Goal: Task Accomplishment & Management: Manage account settings

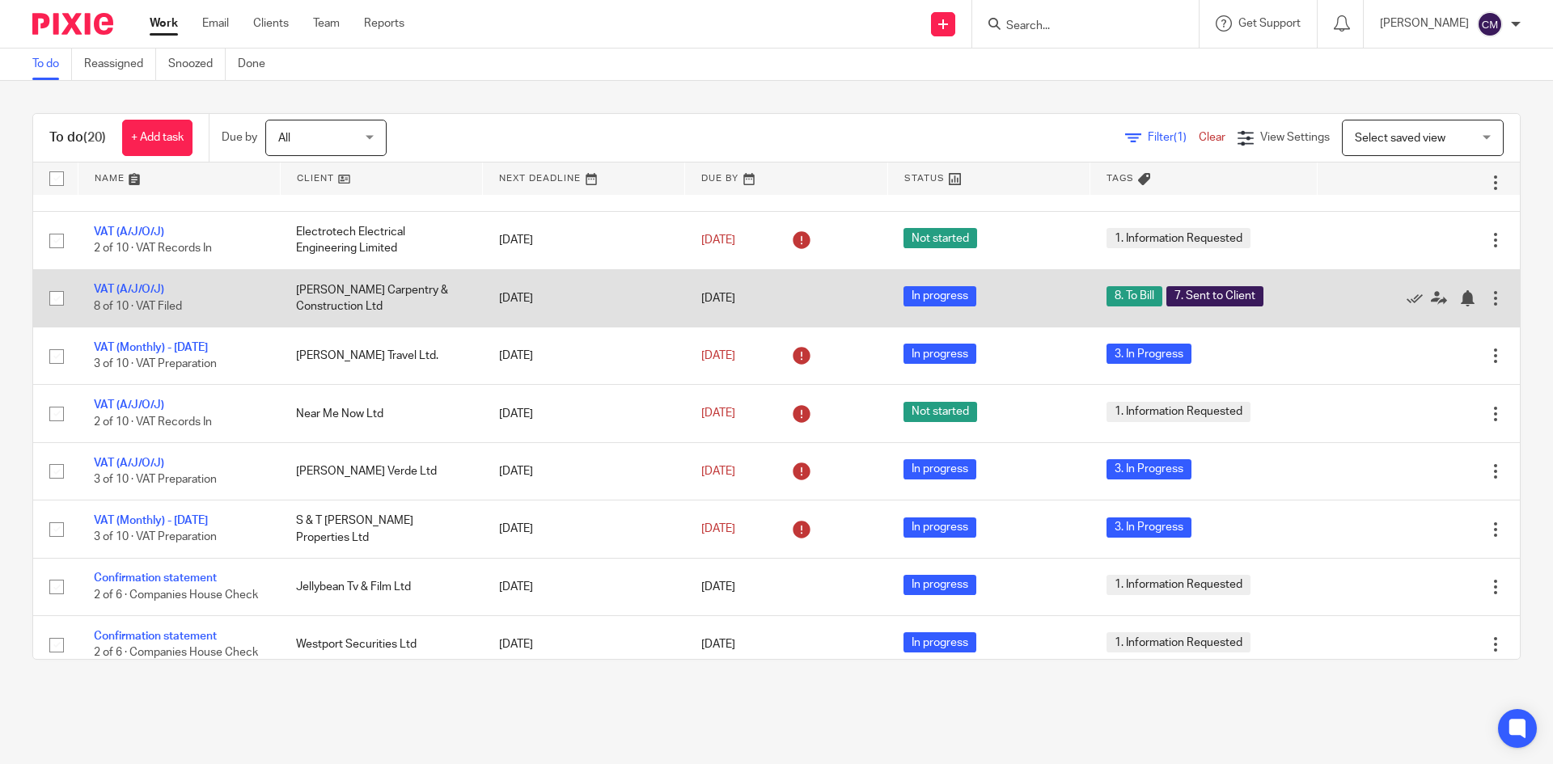
scroll to position [243, 0]
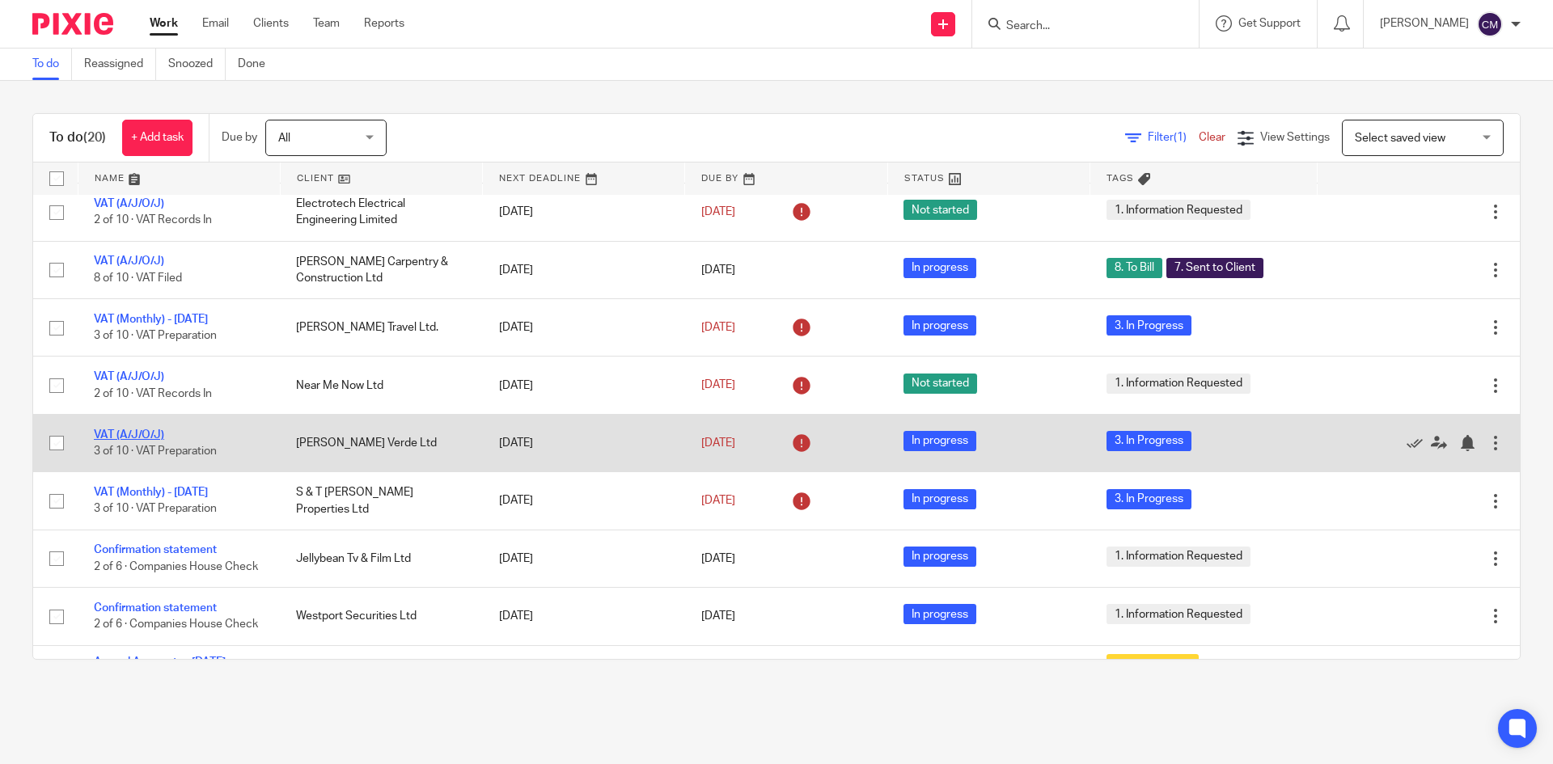
click at [120, 437] on link "VAT (A/J/O/J)" at bounding box center [129, 434] width 70 height 11
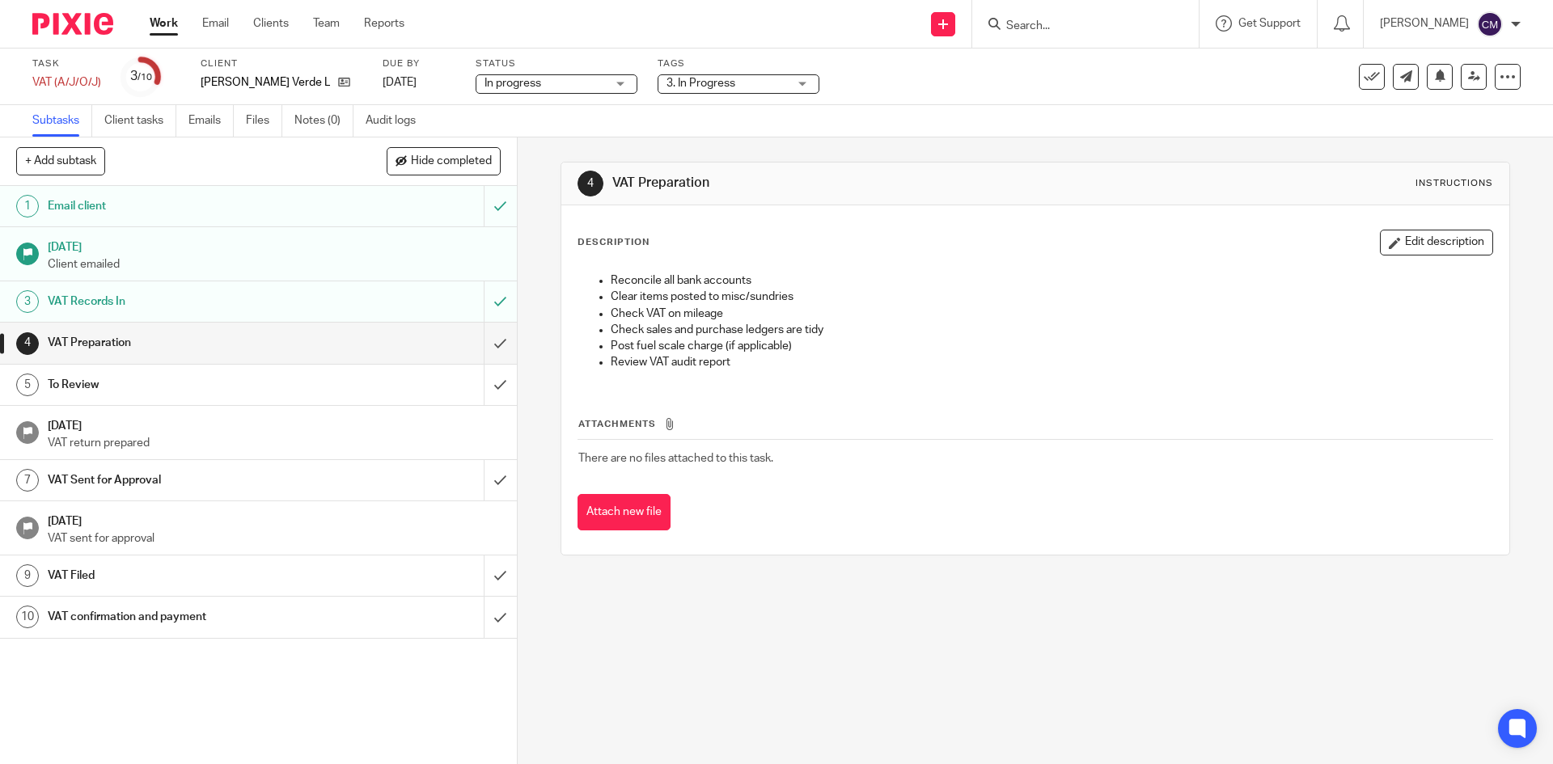
click at [704, 83] on span "3. In Progress" at bounding box center [700, 83] width 69 height 11
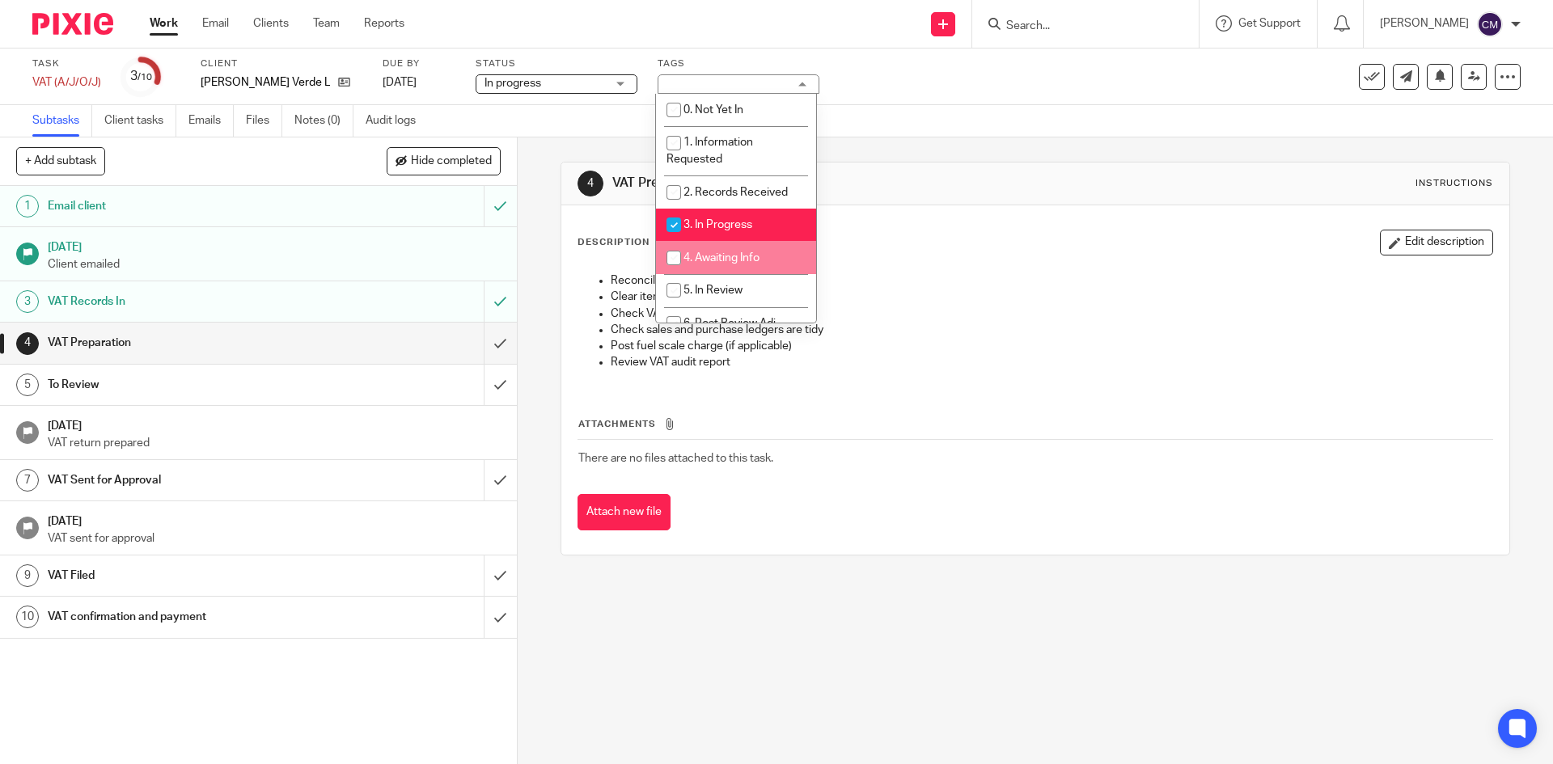
click at [713, 247] on li "4. Awaiting Info" at bounding box center [736, 257] width 160 height 33
checkbox input "true"
click at [163, 19] on link "Work" at bounding box center [164, 23] width 28 height 16
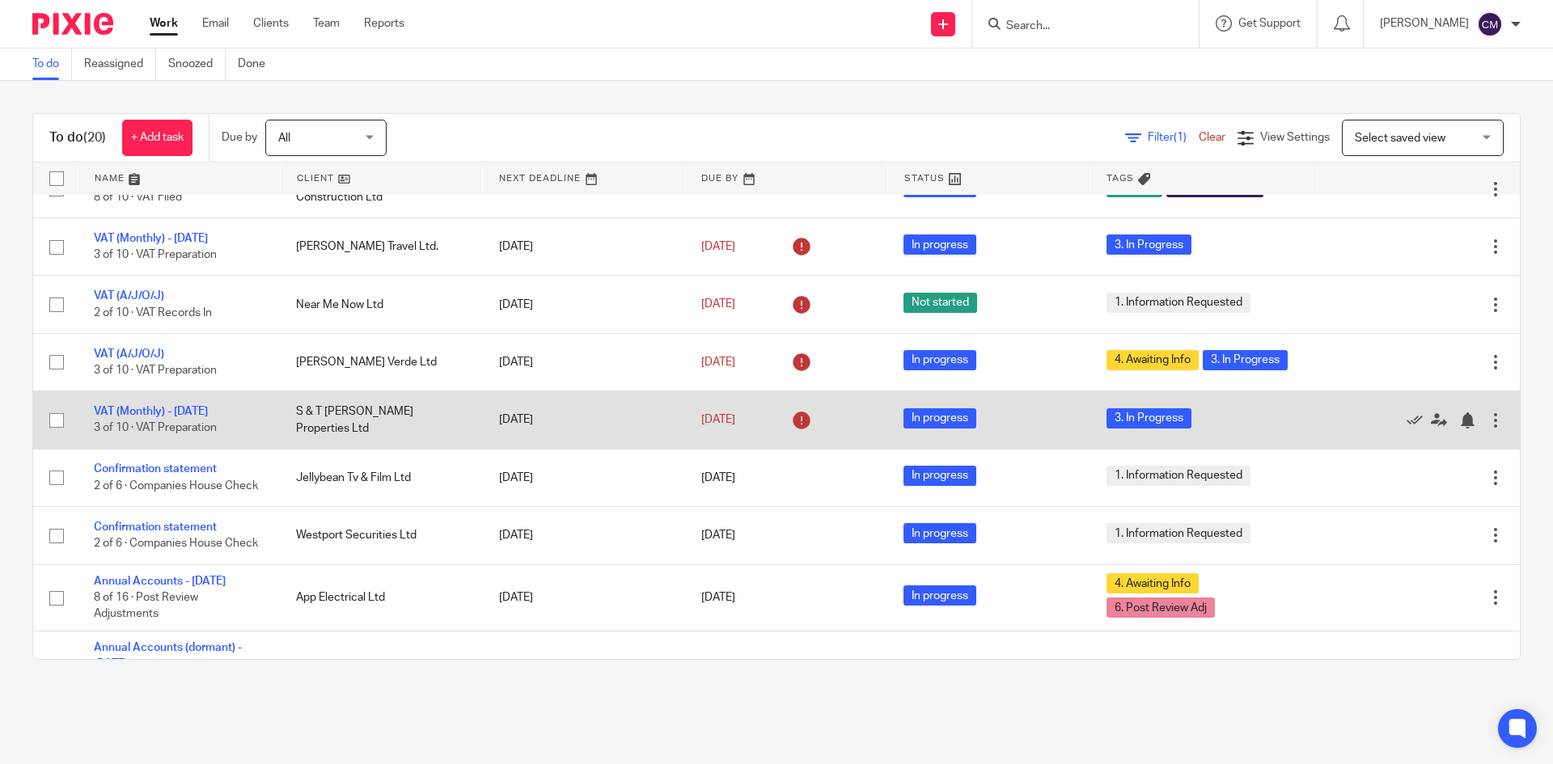
scroll to position [243, 0]
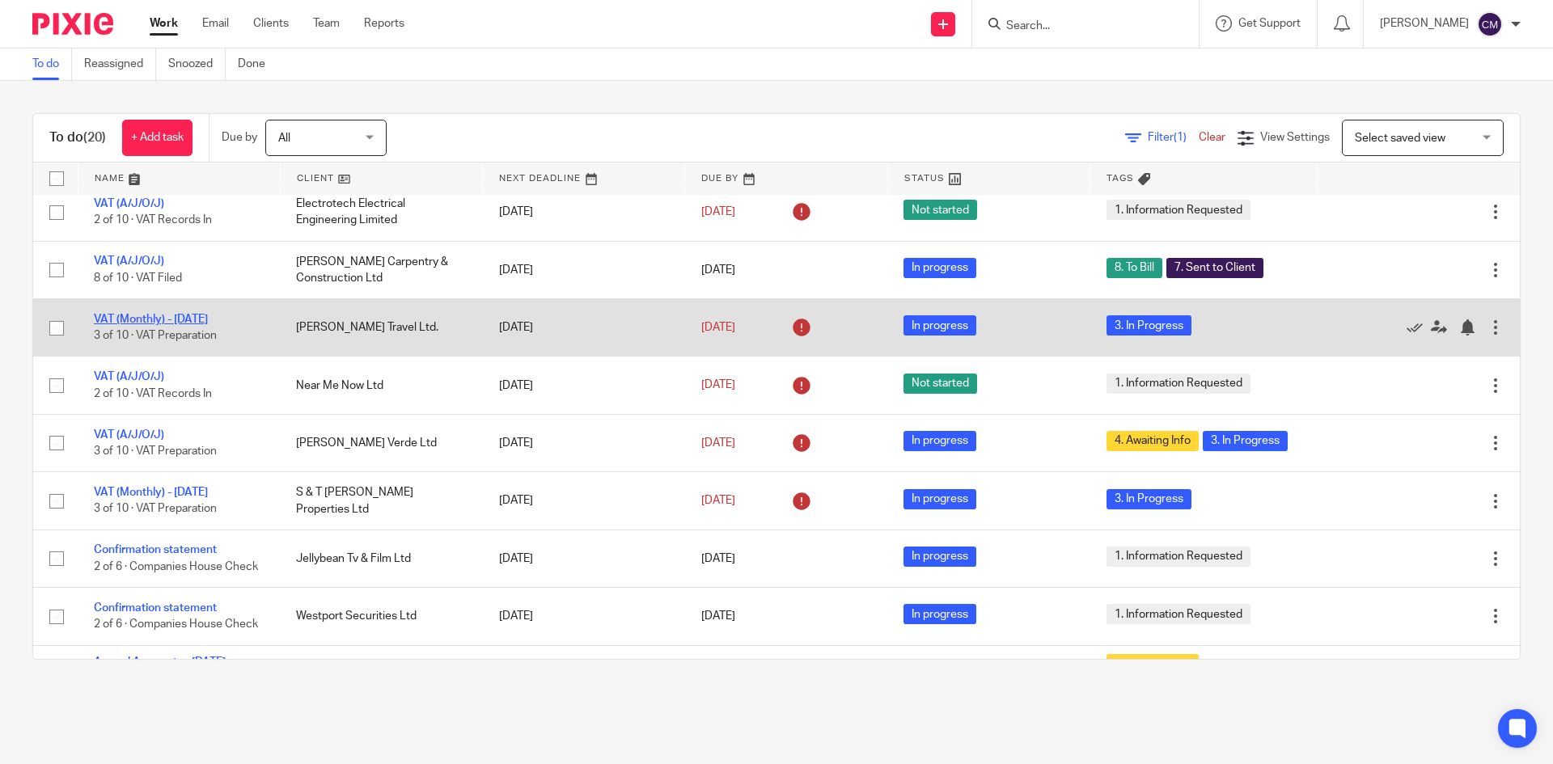
click at [116, 315] on link "VAT (Monthly) - [DATE]" at bounding box center [151, 319] width 114 height 11
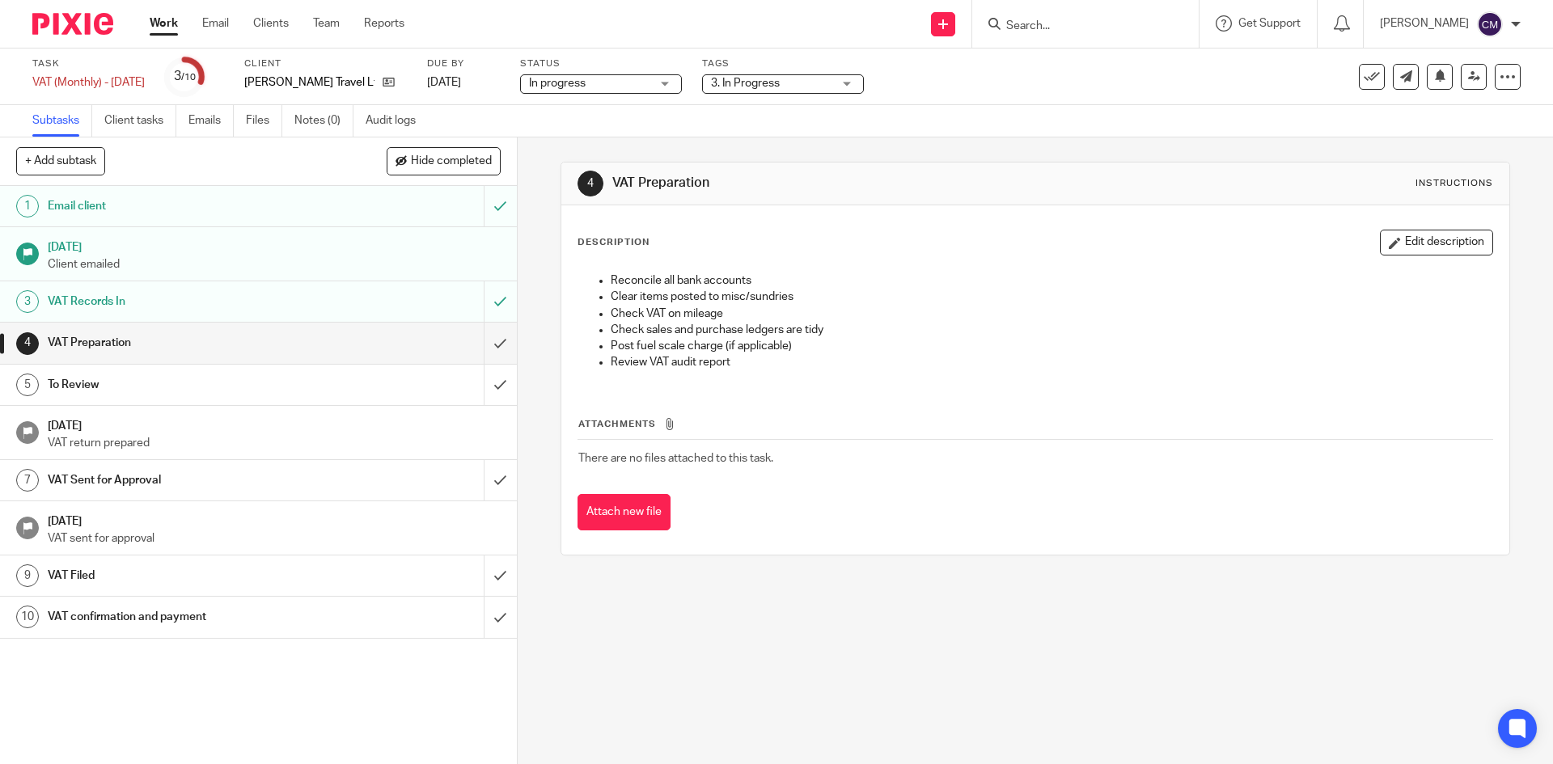
click at [818, 86] on span "3. In Progress" at bounding box center [771, 83] width 121 height 17
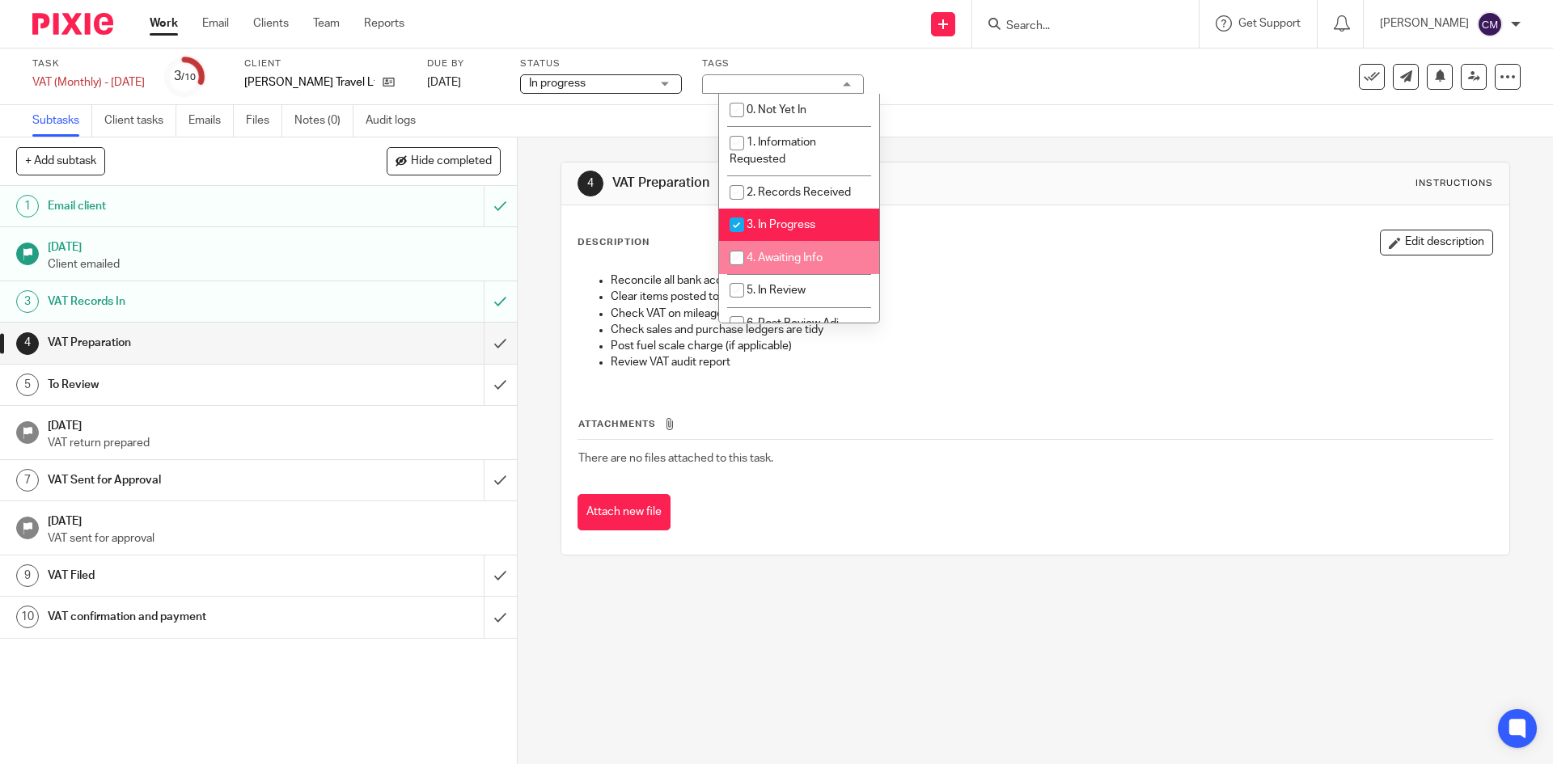
click at [812, 249] on li "4. Awaiting Info" at bounding box center [799, 257] width 160 height 33
checkbox input "true"
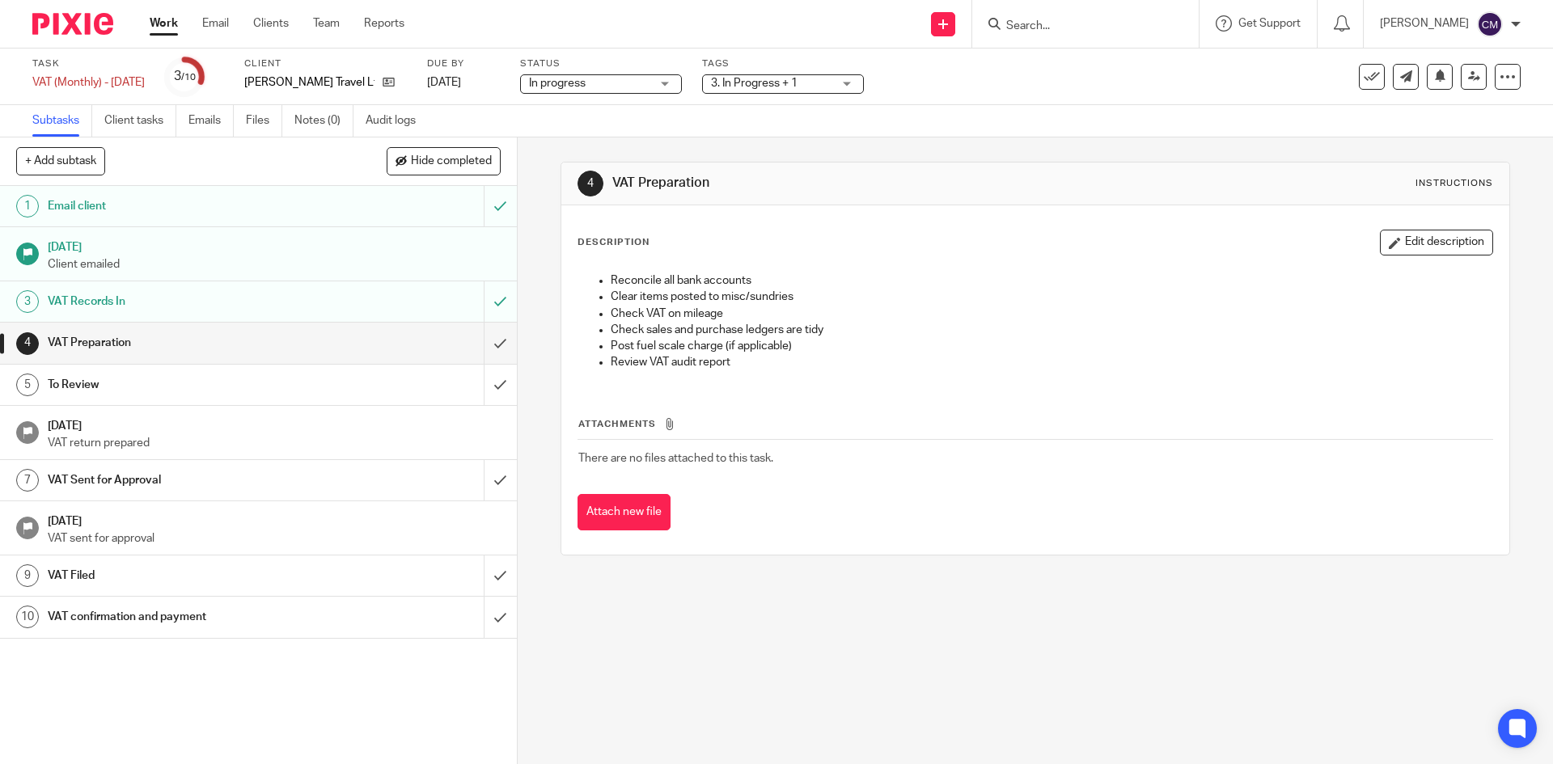
click at [177, 22] on link "Work" at bounding box center [164, 23] width 28 height 16
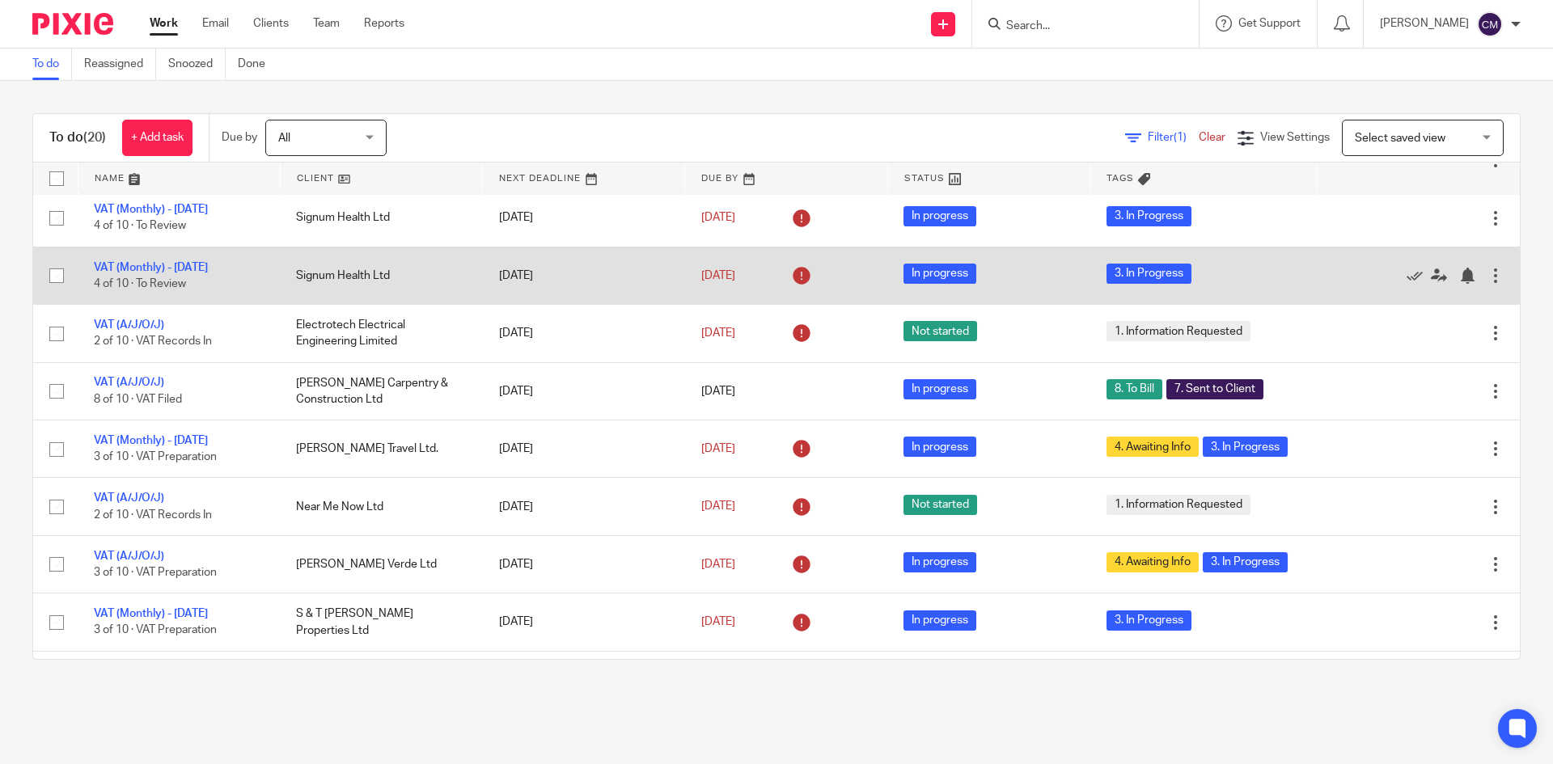
scroll to position [162, 0]
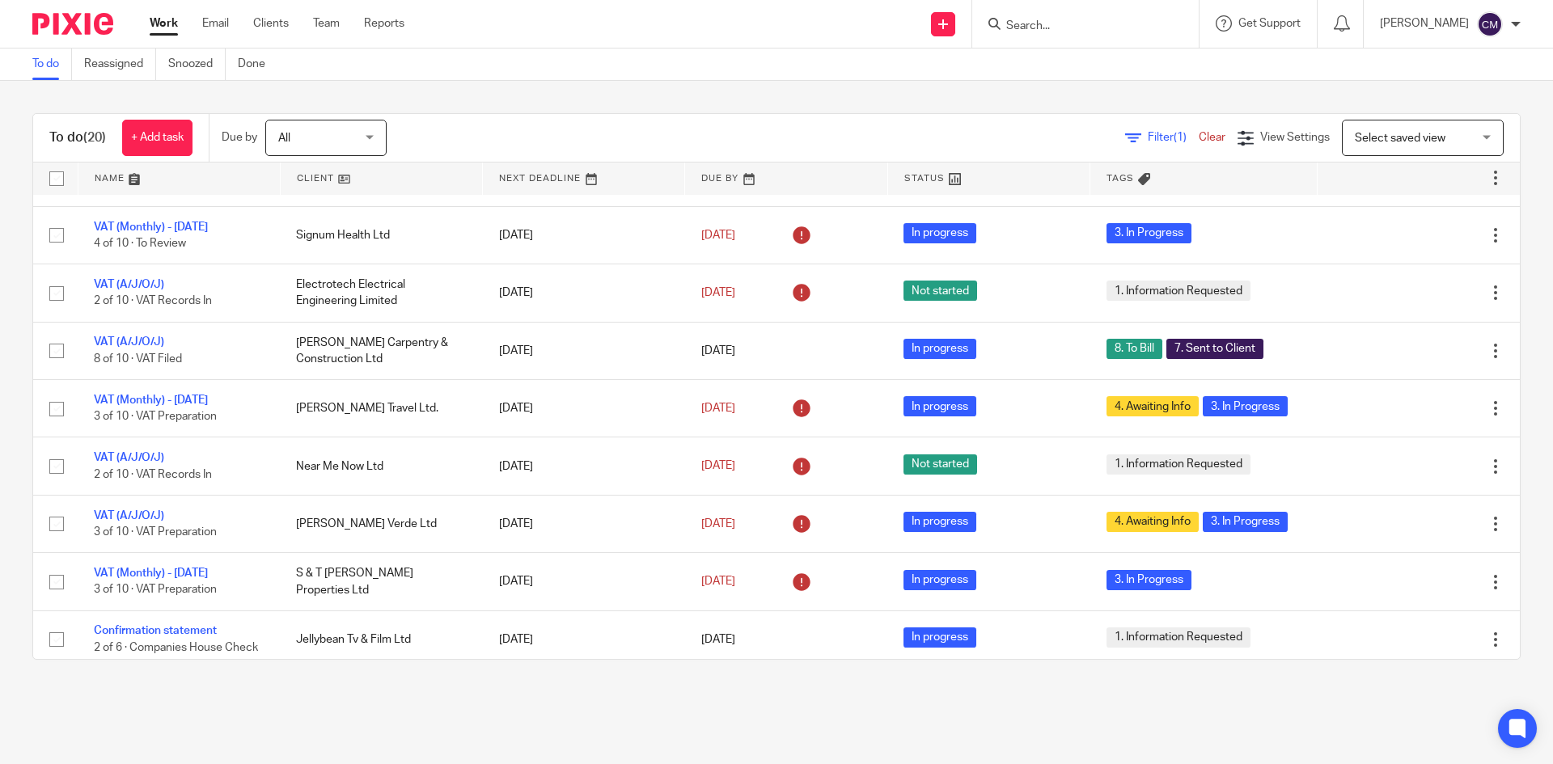
click at [1108, 41] on div at bounding box center [1085, 24] width 226 height 48
click at [1094, 27] on input "Search" at bounding box center [1077, 26] width 146 height 15
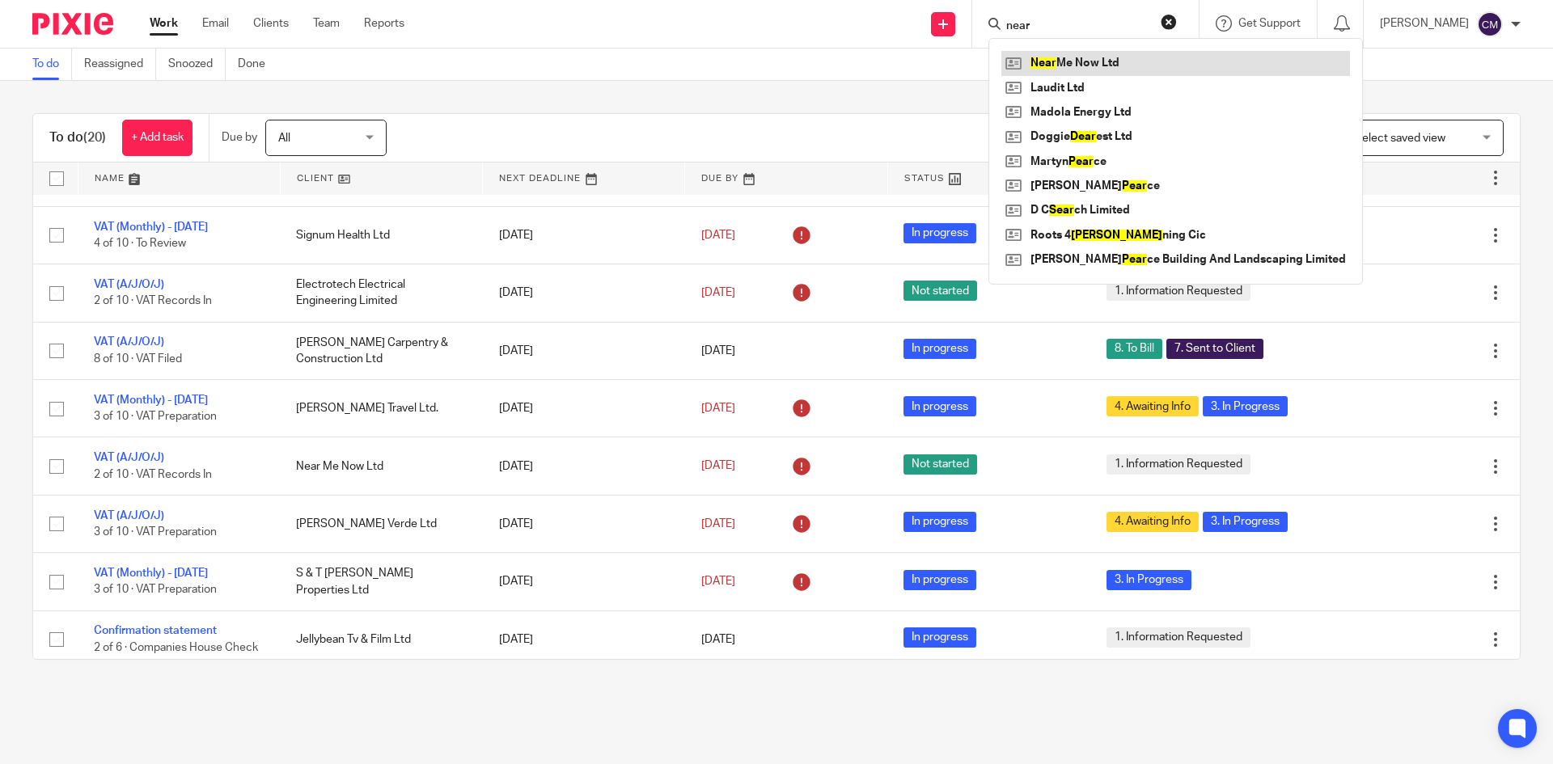
type input "near"
click at [1110, 68] on link at bounding box center [1175, 63] width 349 height 24
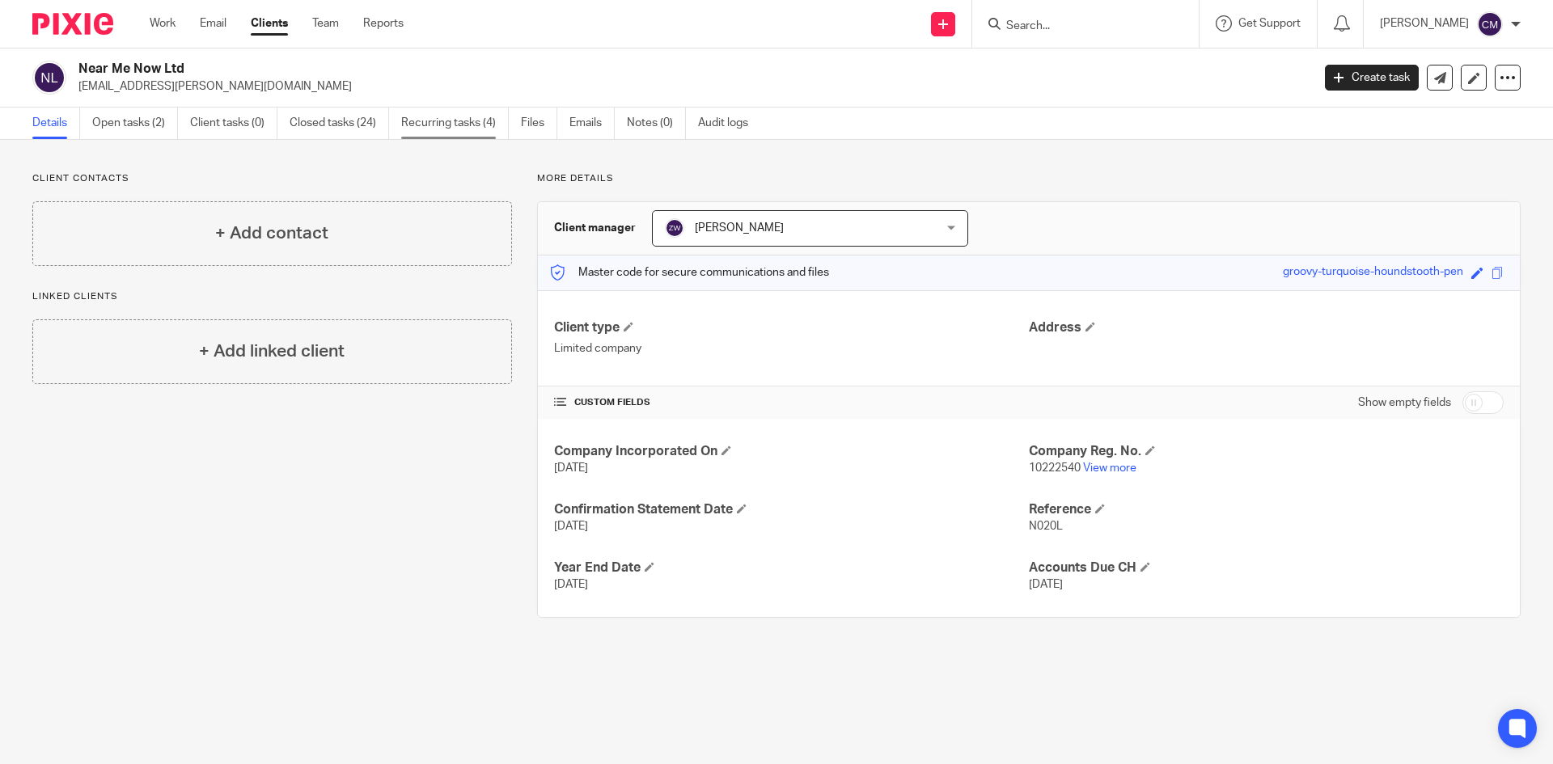
click at [428, 134] on link "Recurring tasks (4)" at bounding box center [455, 124] width 108 height 32
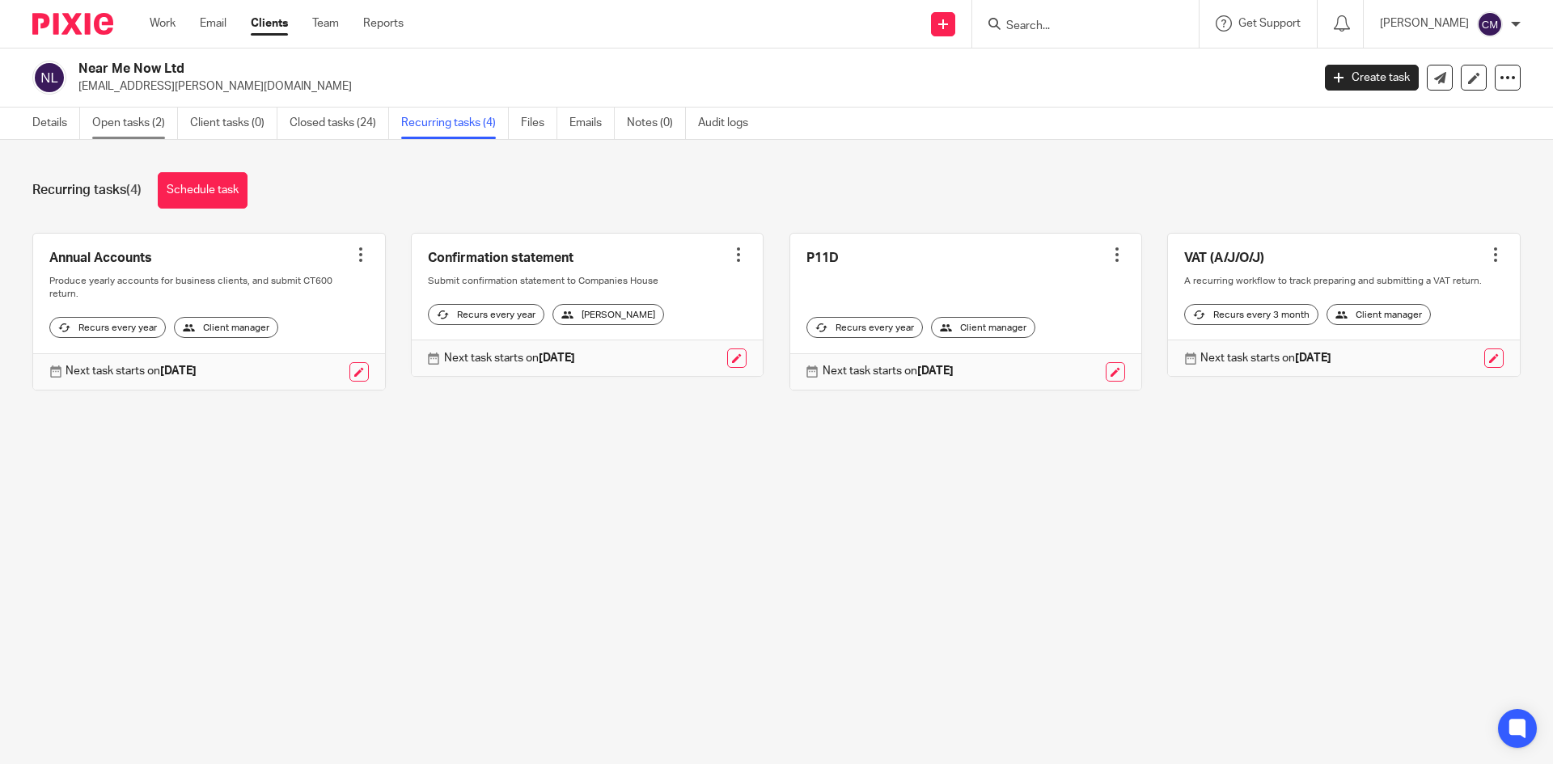
click at [105, 112] on link "Open tasks (2)" at bounding box center [135, 124] width 86 height 32
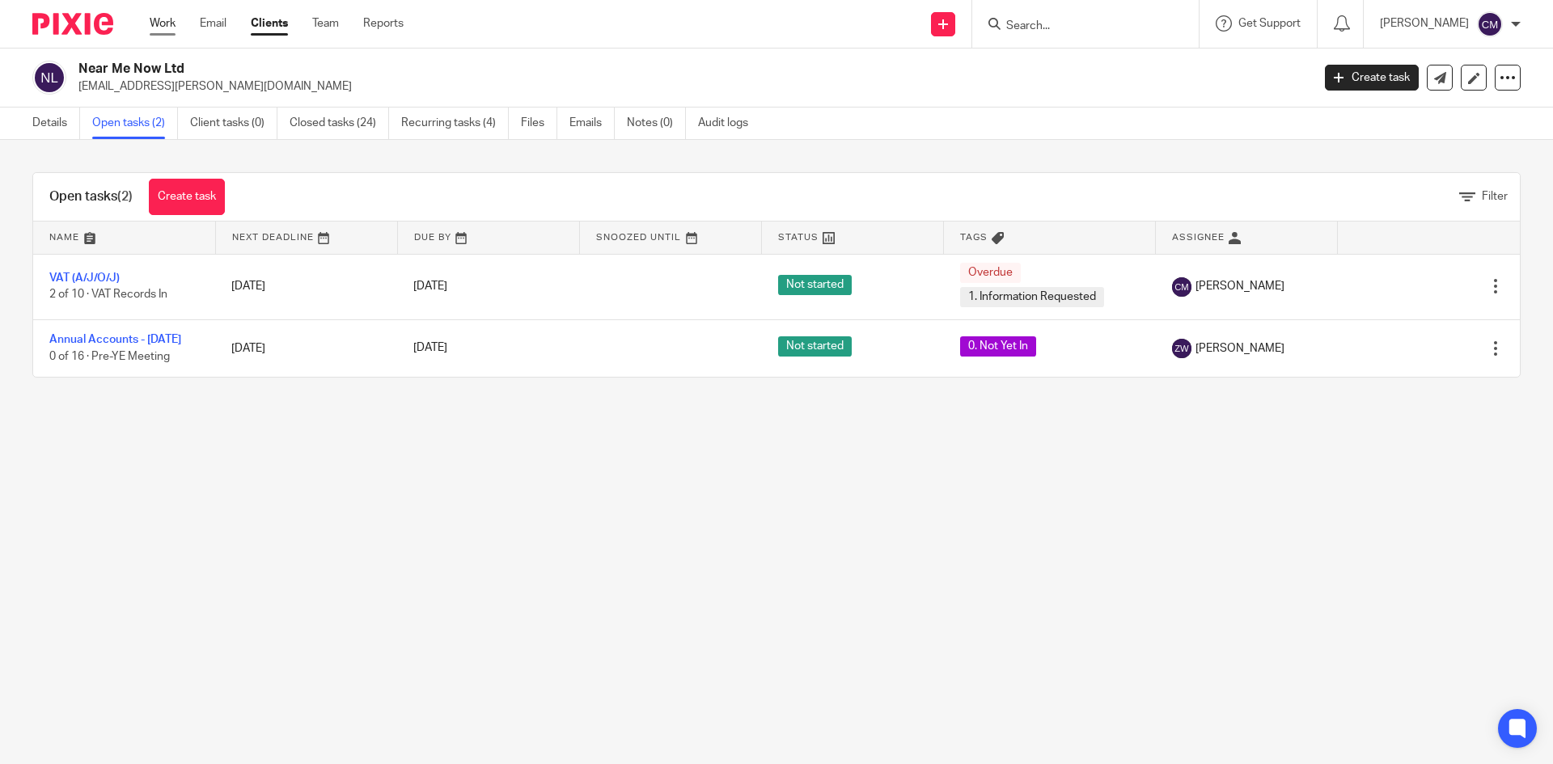
click at [158, 27] on link "Work" at bounding box center [163, 23] width 26 height 16
